Goal: Find contact information: Find contact information

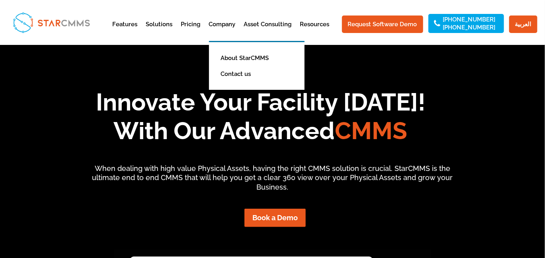
click at [236, 88] on ul "About StarCMMS Contact us" at bounding box center [257, 65] width 96 height 49
click at [242, 73] on link "Contact us" at bounding box center [263, 74] width 92 height 16
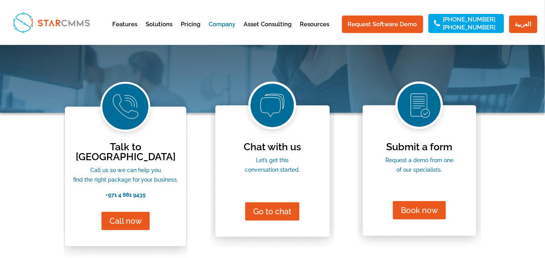
scroll to position [106, 0]
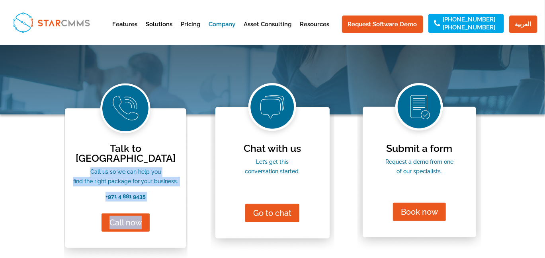
drag, startPoint x: 90, startPoint y: 165, endPoint x: 152, endPoint y: 191, distance: 66.5
click at [152, 191] on div "Talk to us Call us so we can help you find the right package for your business.…" at bounding box center [126, 171] width 124 height 185
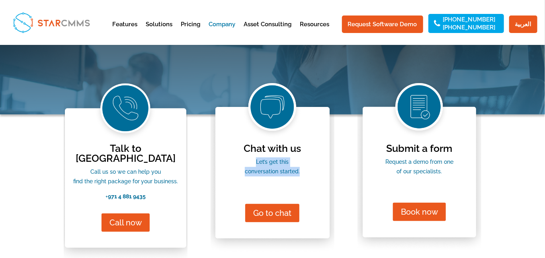
drag, startPoint x: 247, startPoint y: 161, endPoint x: 306, endPoint y: 170, distance: 59.9
click at [306, 170] on p "Let’s get this conversation started." at bounding box center [273, 167] width 124 height 19
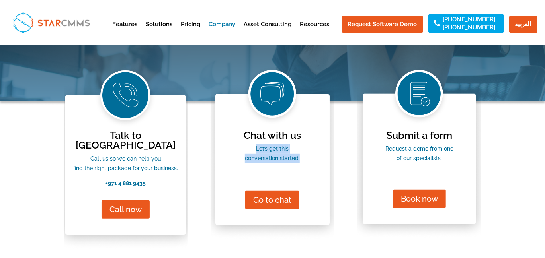
click at [250, 145] on p "Let’s get this conversation started." at bounding box center [273, 153] width 124 height 19
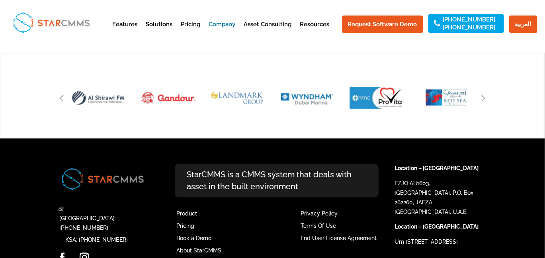
scroll to position [881, 0]
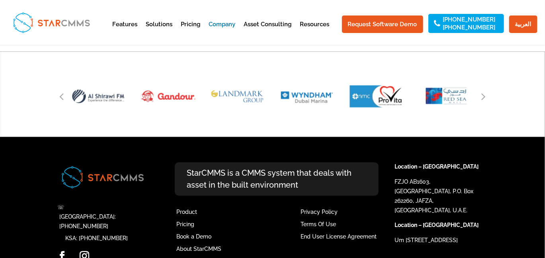
click at [432, 178] on p "FZJO AB1603, [GEOGRAPHIC_DATA], P.O. Box 262260, JAFZA, [GEOGRAPHIC_DATA], U.A.…" at bounding box center [439, 199] width 90 height 43
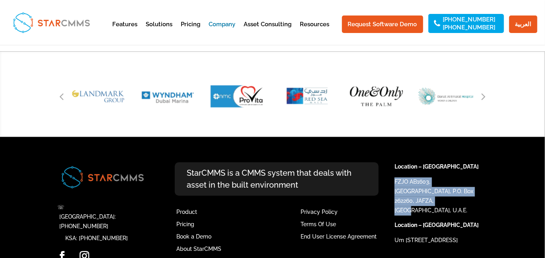
drag, startPoint x: 470, startPoint y: 170, endPoint x: 395, endPoint y: 162, distance: 75.2
click at [395, 178] on p "FZJO AB1603, [GEOGRAPHIC_DATA], P.O. Box 262260, JAFZA, [GEOGRAPHIC_DATA], U.A.…" at bounding box center [439, 199] width 90 height 43
click at [435, 178] on p "FZJO AB1603, [GEOGRAPHIC_DATA], P.O. Box 262260, JAFZA, [GEOGRAPHIC_DATA], U.A.…" at bounding box center [439, 199] width 90 height 43
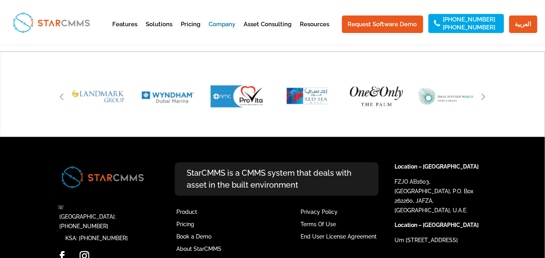
click at [435, 178] on p "FZJO AB1603, [GEOGRAPHIC_DATA], P.O. Box 262260, JAFZA, [GEOGRAPHIC_DATA], U.A.…" at bounding box center [439, 199] width 90 height 43
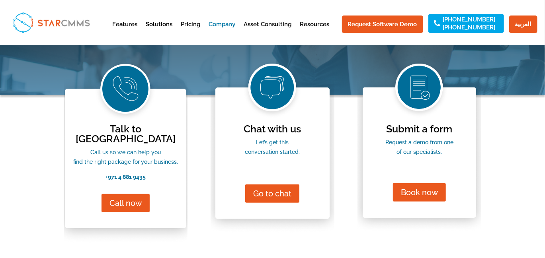
scroll to position [133, 0]
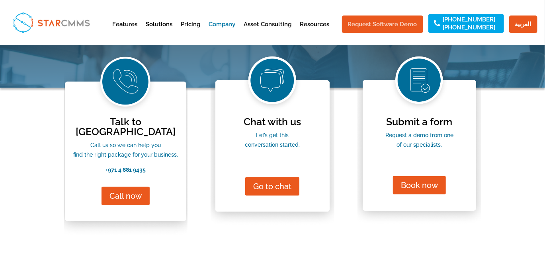
click at [383, 23] on link "Request Software Demo" at bounding box center [382, 25] width 81 height 18
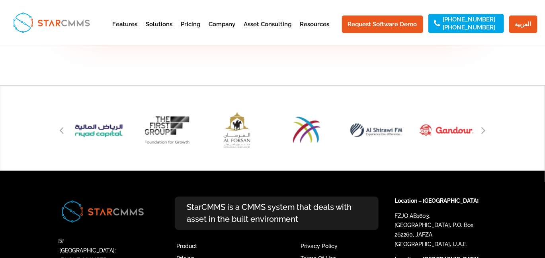
scroll to position [2094, 0]
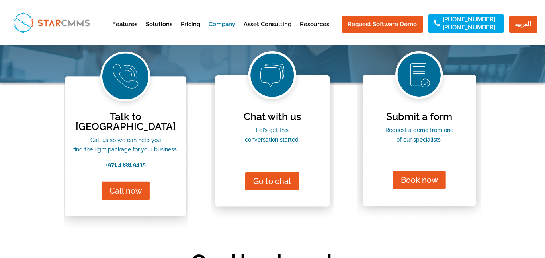
scroll to position [133, 0]
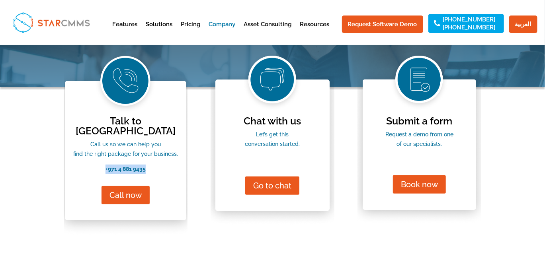
drag, startPoint x: 153, startPoint y: 159, endPoint x: 104, endPoint y: 159, distance: 48.6
click at [104, 165] on p "+ 971 4 881 9435" at bounding box center [126, 170] width 124 height 10
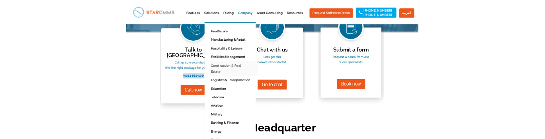
scroll to position [160, 0]
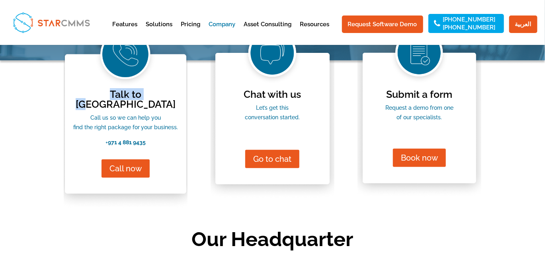
drag, startPoint x: 149, startPoint y: 94, endPoint x: 105, endPoint y: 94, distance: 44.6
click at [105, 94] on h4 "Talk to us" at bounding box center [126, 102] width 124 height 24
copy span "Talk to us"
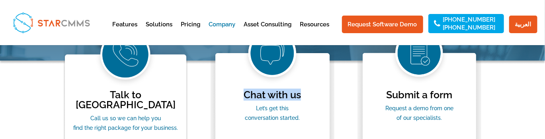
drag, startPoint x: 306, startPoint y: 94, endPoint x: 244, endPoint y: 95, distance: 62.5
click at [244, 95] on h4 "Chat with us" at bounding box center [273, 97] width 124 height 14
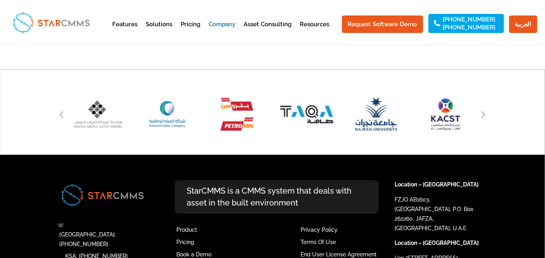
scroll to position [881, 0]
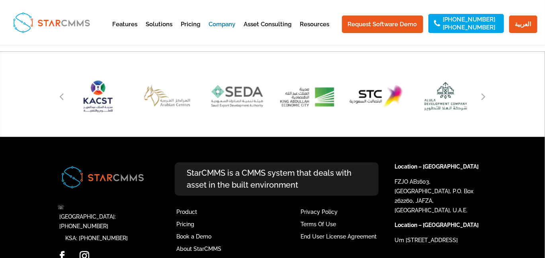
click at [433, 178] on p "FZJO AB1603, [GEOGRAPHIC_DATA], P.O. Box 262260, JAFZA, [GEOGRAPHIC_DATA], U.A.…" at bounding box center [439, 199] width 90 height 43
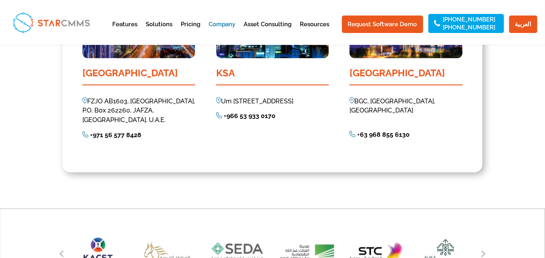
scroll to position [695, 0]
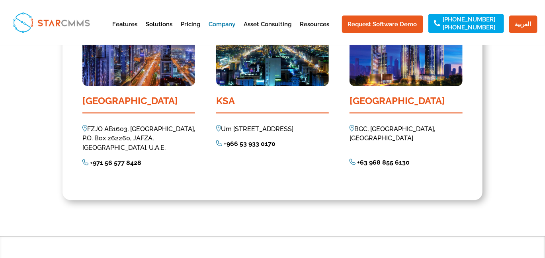
click at [86, 125] on img at bounding box center [84, 128] width 5 height 6
click at [122, 129] on div "FZJO AB1603, [GEOGRAPHIC_DATA], P.O. Box 262260, JAFZA, [GEOGRAPHIC_DATA], U.A.…" at bounding box center [138, 139] width 113 height 28
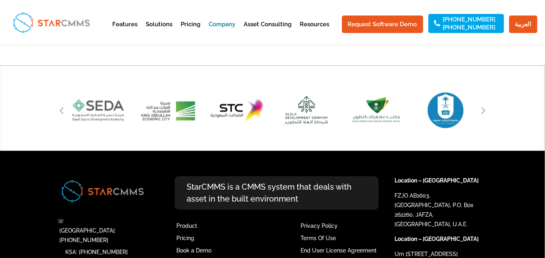
scroll to position [881, 0]
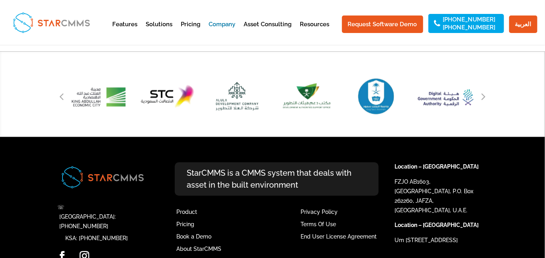
click at [426, 178] on p "FZJO AB1603, [GEOGRAPHIC_DATA], P.O. Box 262260, JAFZA, [GEOGRAPHIC_DATA], U.A.…" at bounding box center [439, 199] width 90 height 43
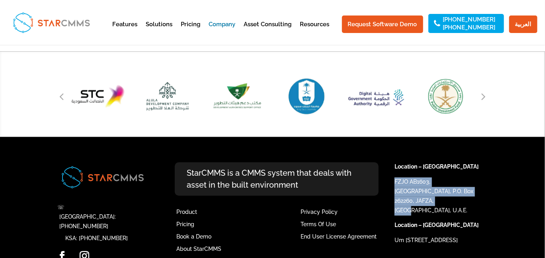
drag, startPoint x: 471, startPoint y: 172, endPoint x: 394, endPoint y: 161, distance: 77.6
click at [394, 178] on p "FZJO AB1603, [GEOGRAPHIC_DATA], P.O. Box 262260, JAFZA, [GEOGRAPHIC_DATA], U.A.…" at bounding box center [439, 199] width 90 height 43
copy p "FZJO AB1603, [GEOGRAPHIC_DATA], P.O. Box 262260, JAFZA, [GEOGRAPHIC_DATA], U.A.…"
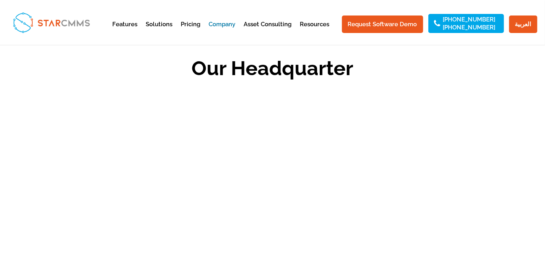
scroll to position [310, 0]
